Goal: Navigation & Orientation: Understand site structure

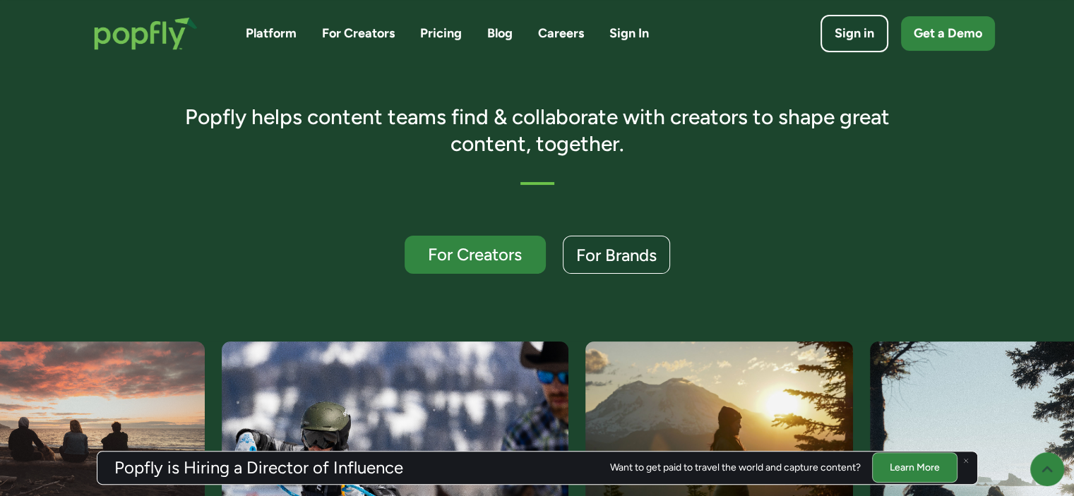
scroll to position [265, 0]
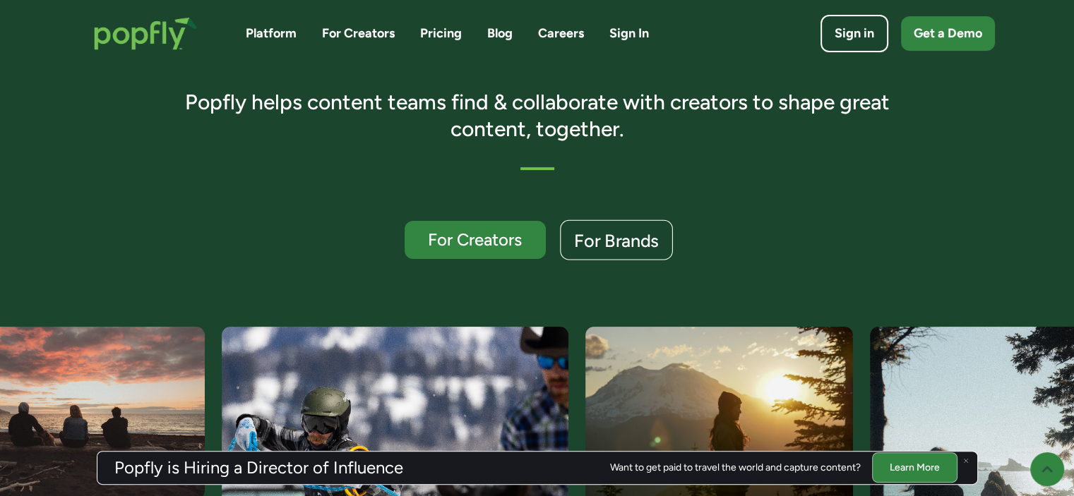
click at [644, 242] on div "For Brands" at bounding box center [616, 241] width 85 height 18
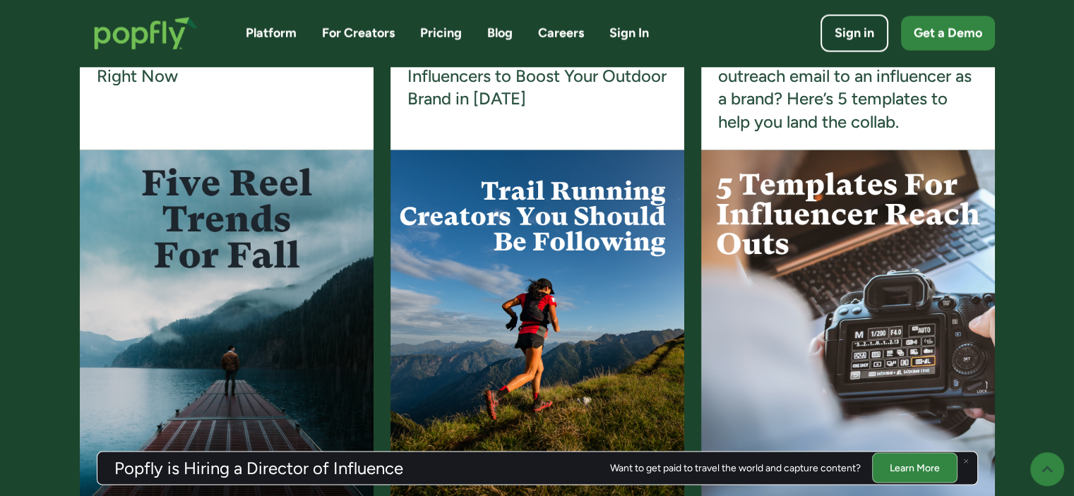
scroll to position [2830, 0]
click at [32, 240] on div "A creator platform that goes beyond influencer discovery. For Creators 5 Fall R…" at bounding box center [537, 244] width 1074 height 654
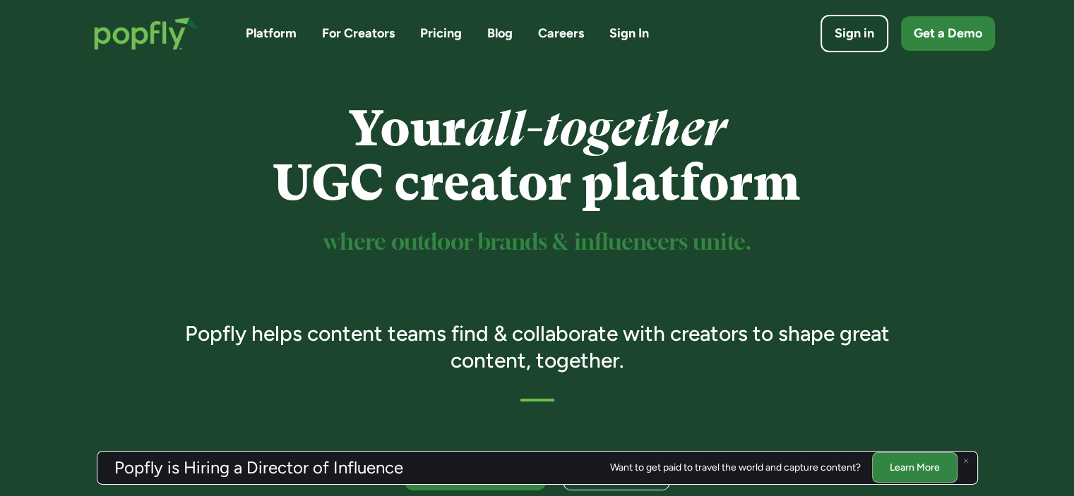
scroll to position [0, 0]
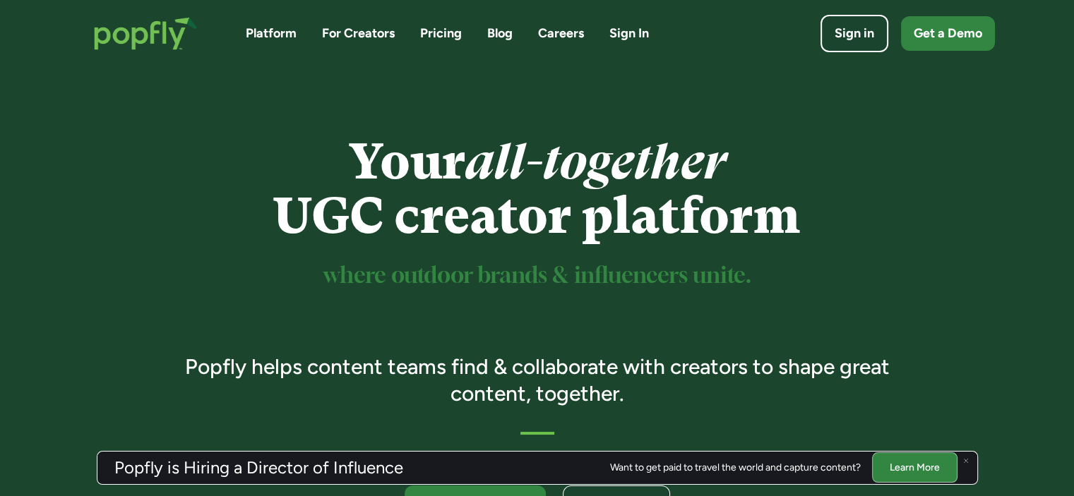
click at [488, 32] on link "Blog" at bounding box center [499, 34] width 25 height 18
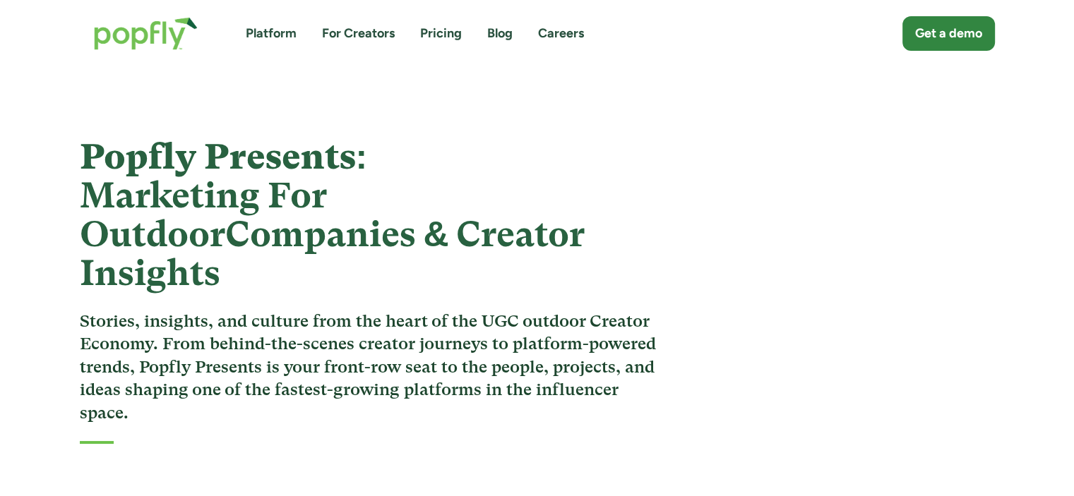
click at [554, 36] on link "Careers" at bounding box center [561, 34] width 46 height 18
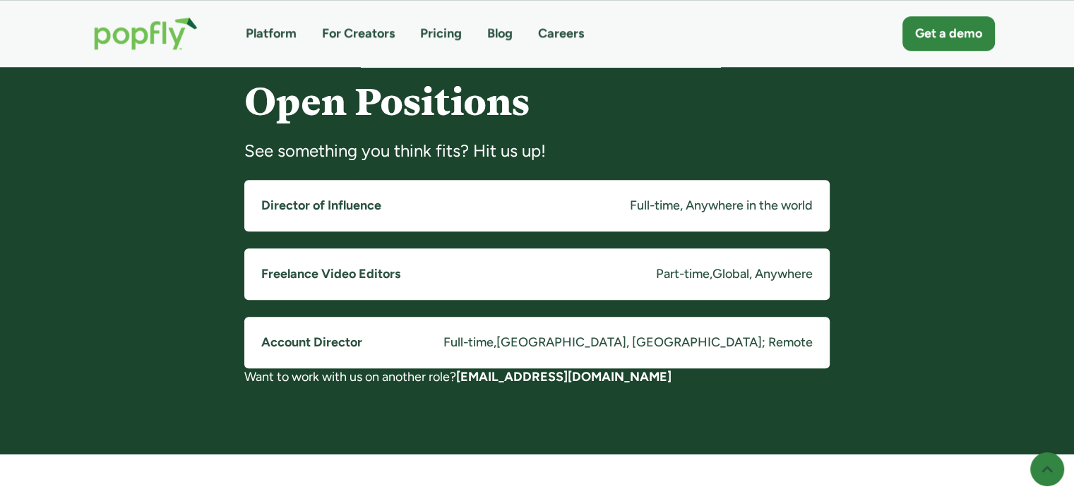
scroll to position [1086, 0]
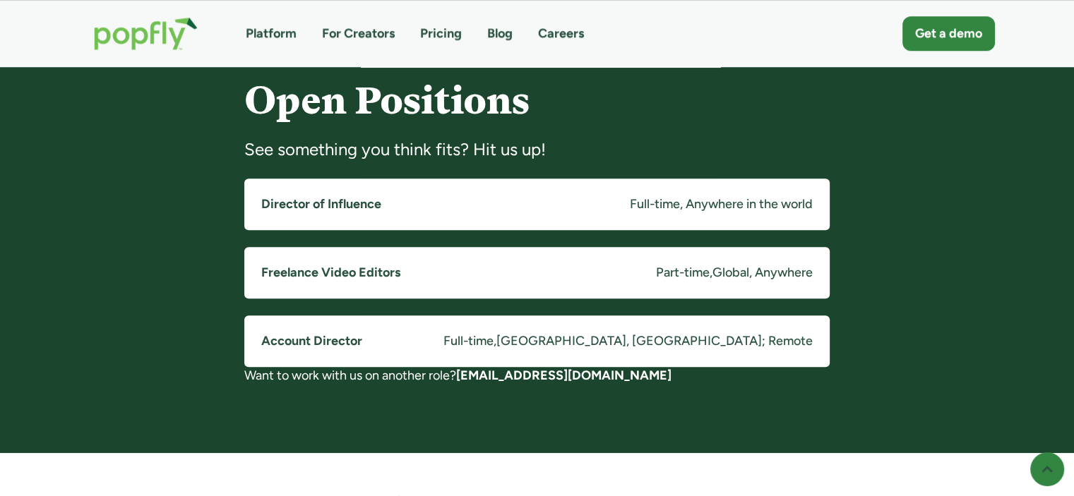
click at [167, 23] on img "home" at bounding box center [146, 33] width 132 height 61
